Goal: Task Accomplishment & Management: Use online tool/utility

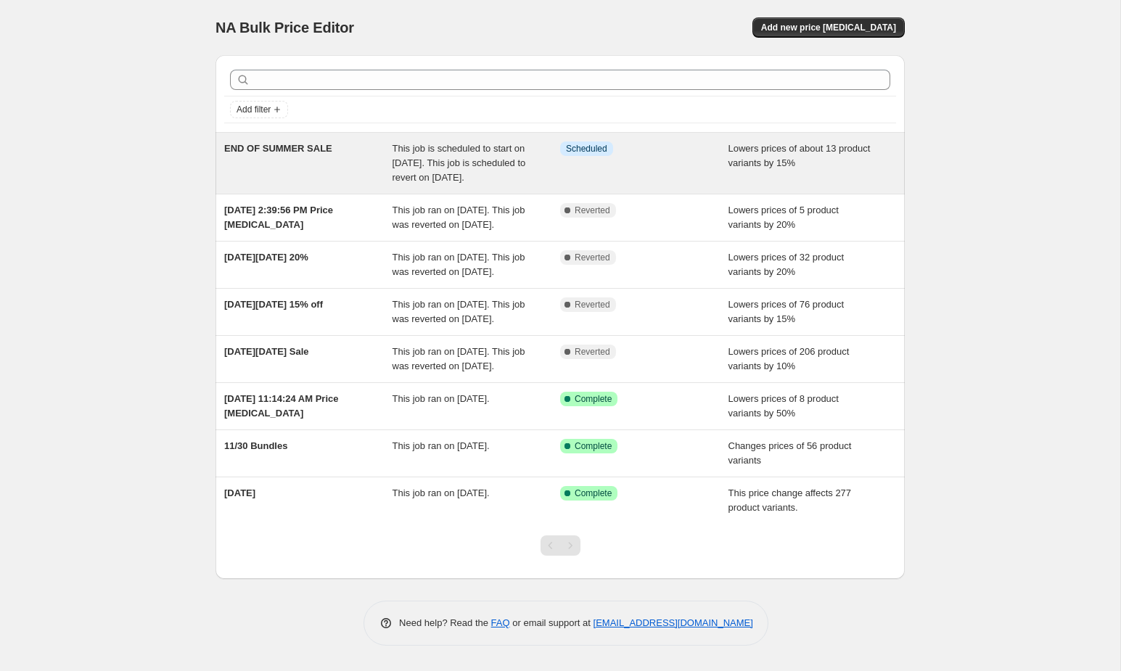
click at [311, 163] on div "END OF SUMMER SALE" at bounding box center [308, 163] width 168 height 44
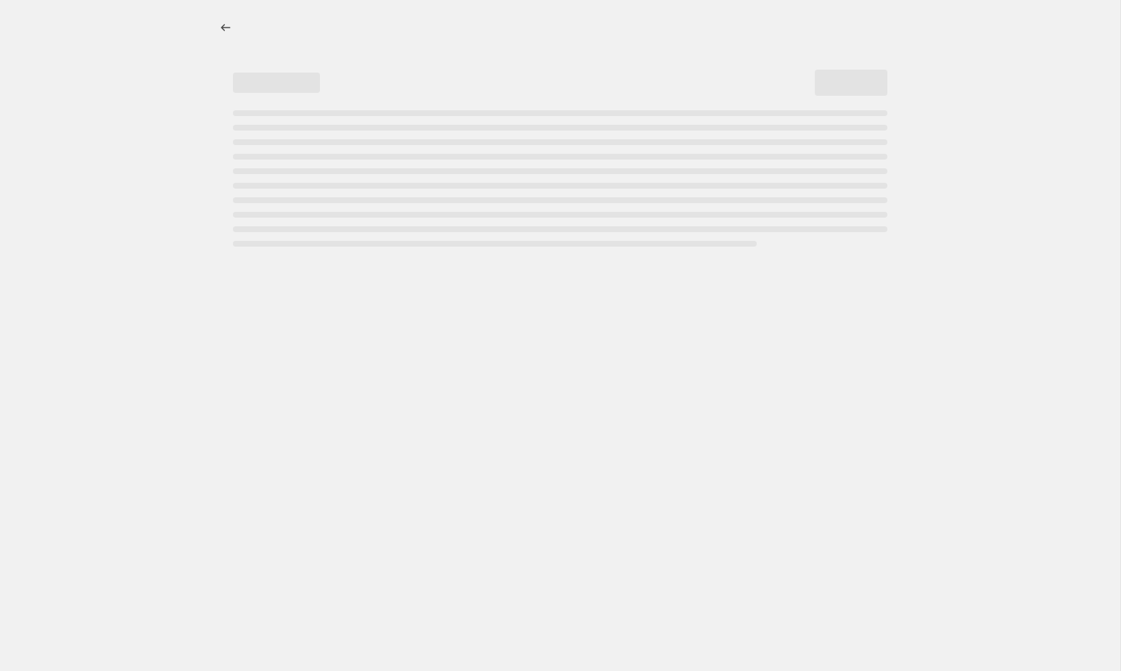
select select "percentage"
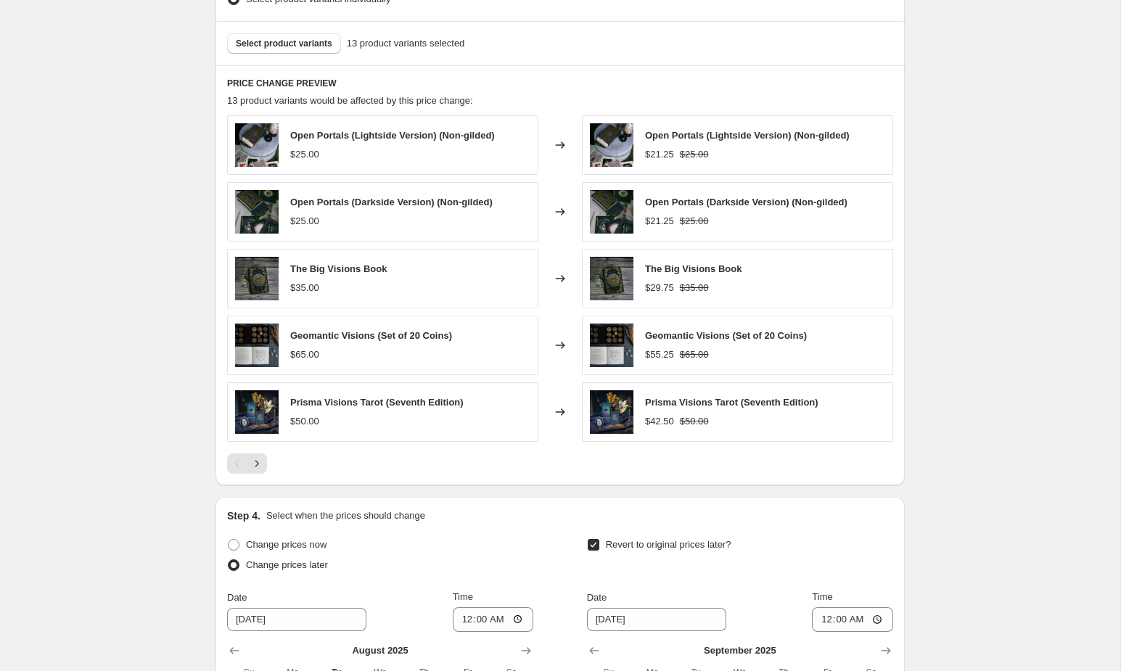
scroll to position [874, 0]
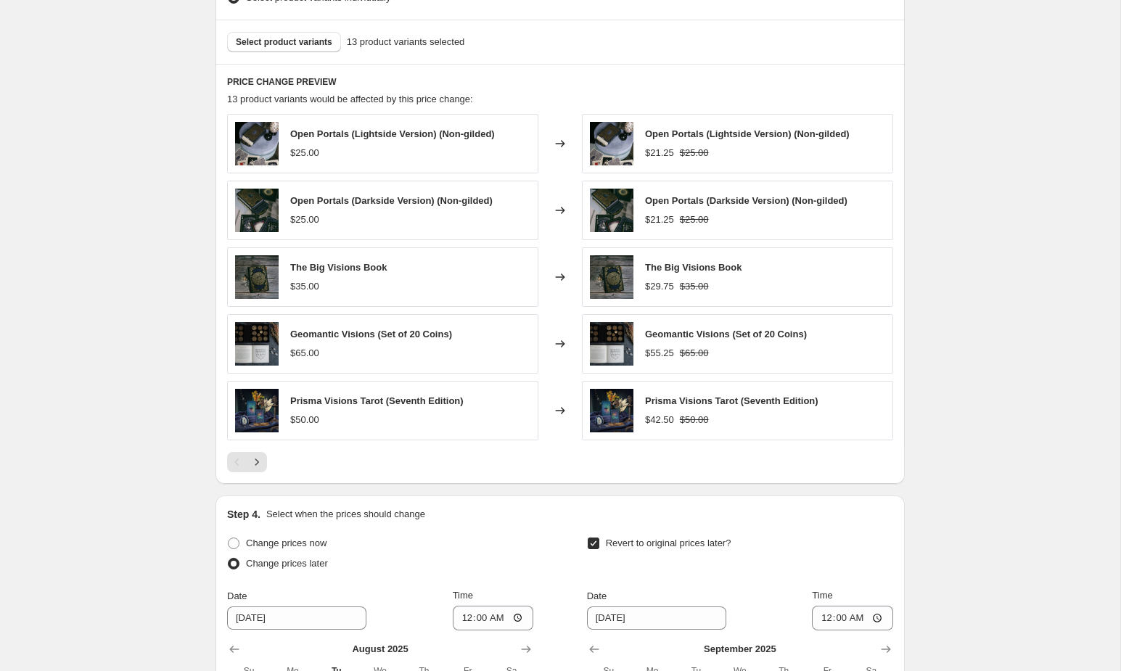
click at [268, 452] on div at bounding box center [560, 462] width 666 height 20
click at [259, 455] on icon "Next" at bounding box center [257, 462] width 15 height 15
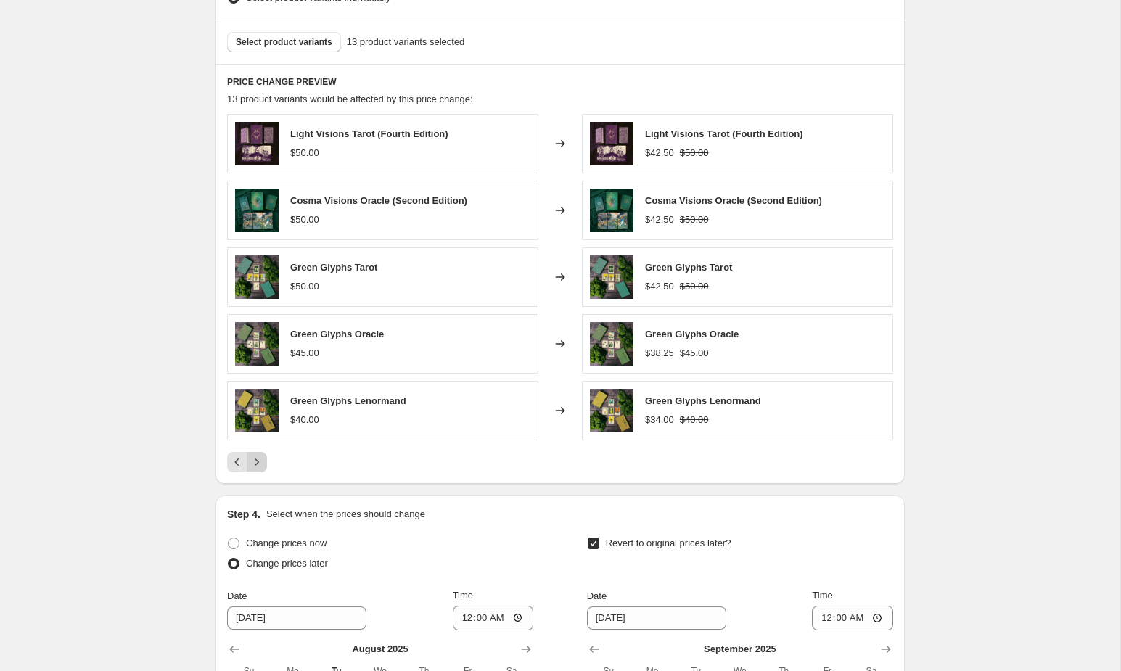
click at [252, 458] on icon "Next" at bounding box center [257, 462] width 15 height 15
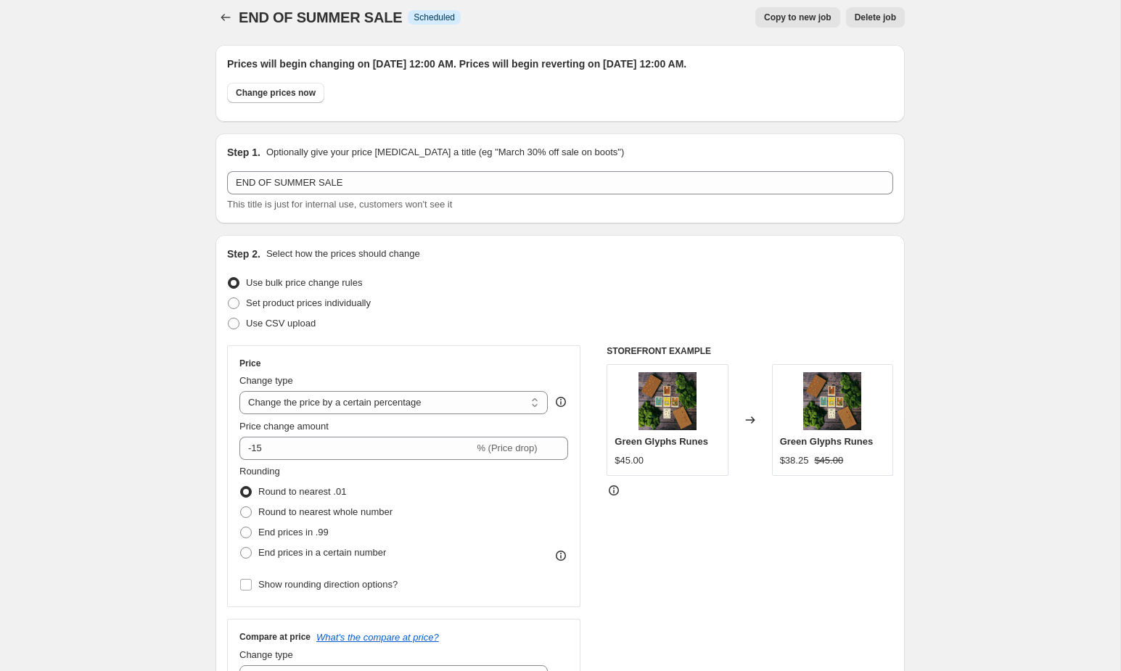
scroll to position [0, 0]
